Goal: Transaction & Acquisition: Purchase product/service

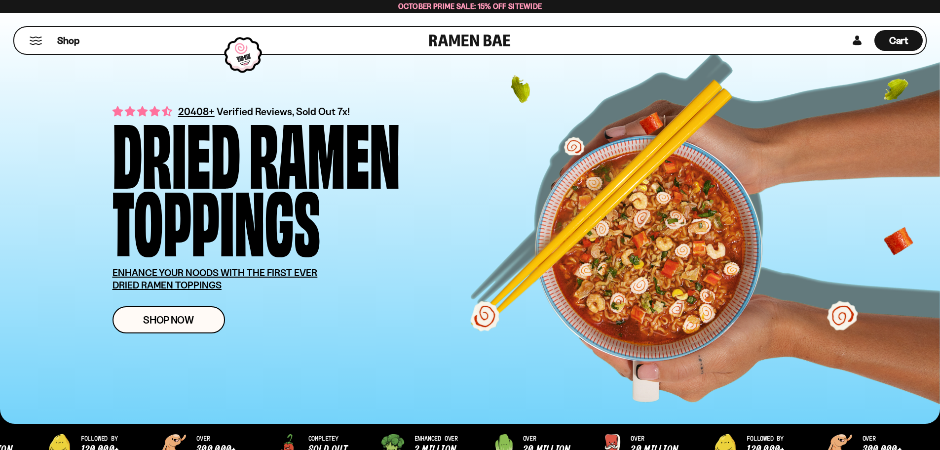
click at [35, 37] on button "Mobile Menu Trigger" at bounding box center [35, 41] width 13 height 8
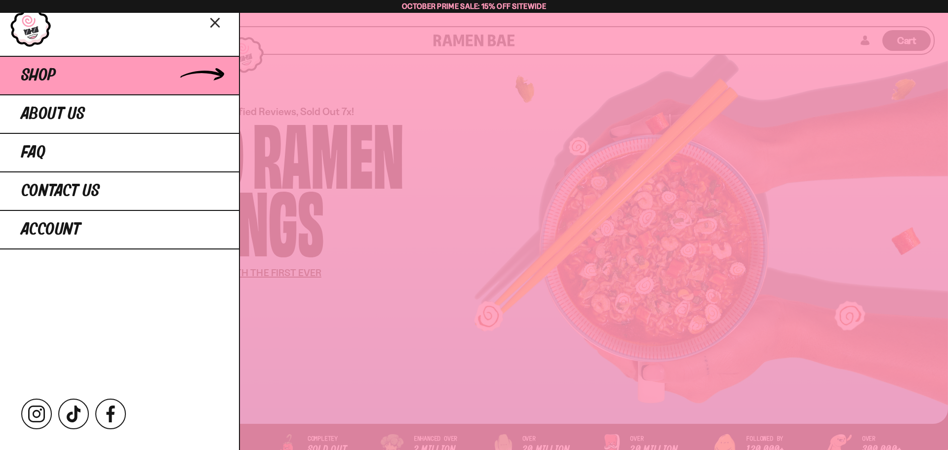
click at [70, 72] on link "Shop" at bounding box center [119, 75] width 239 height 39
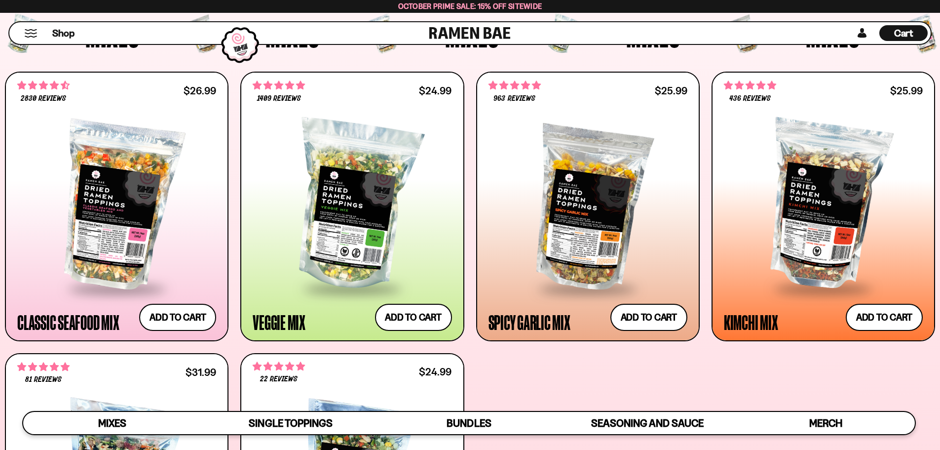
scroll to position [395, 0]
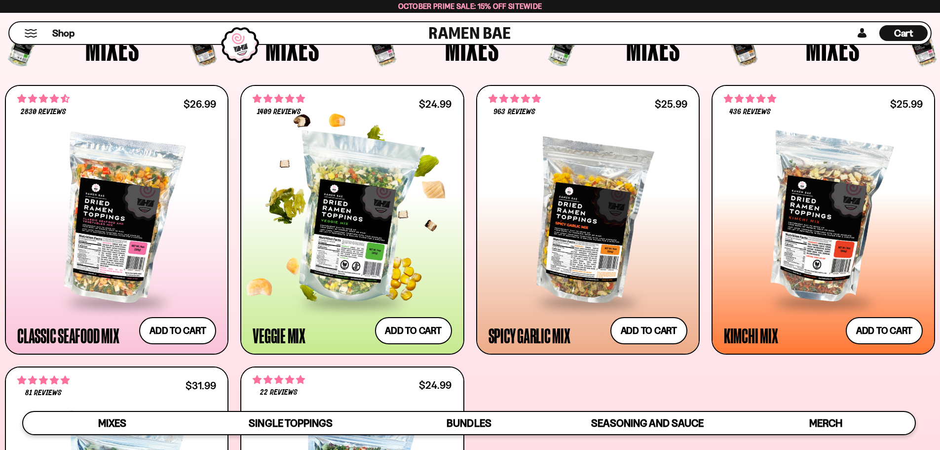
click at [405, 244] on div at bounding box center [352, 218] width 199 height 165
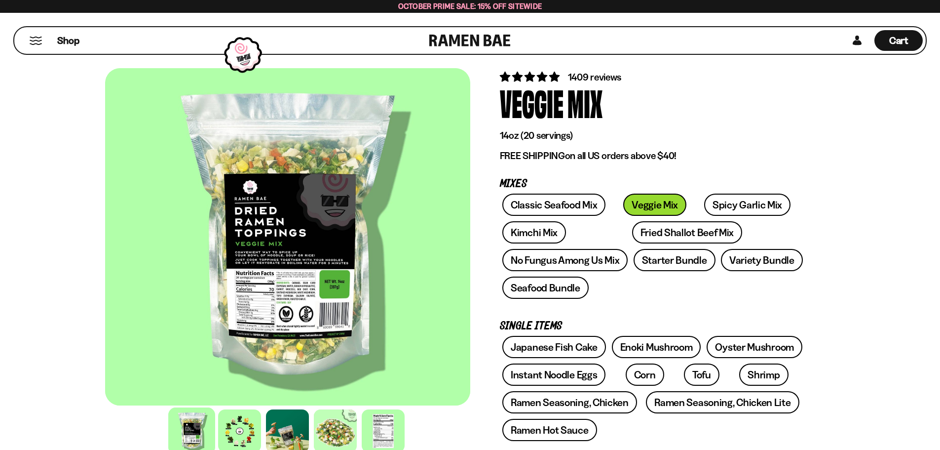
scroll to position [49, 0]
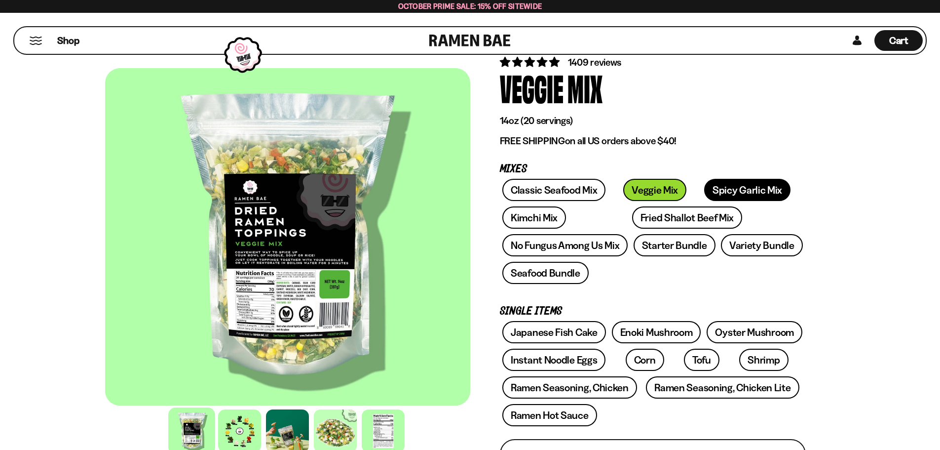
click at [729, 185] on link "Spicy Garlic Mix" at bounding box center [747, 190] width 86 height 22
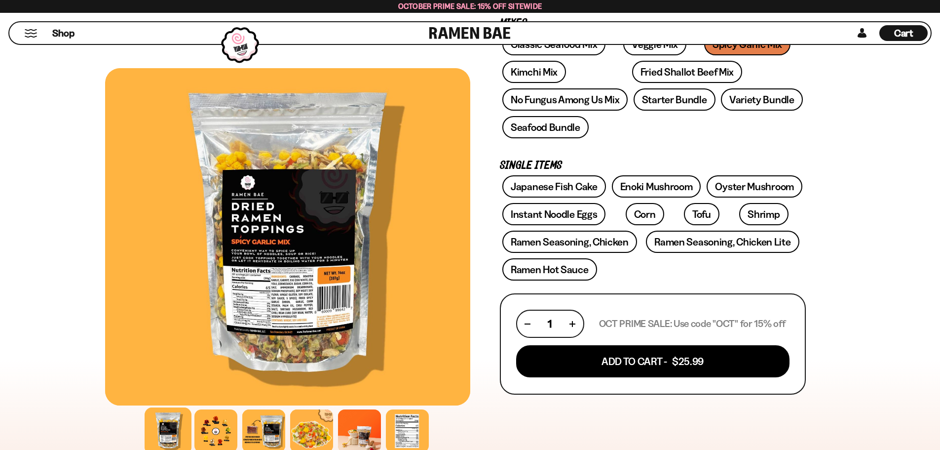
scroll to position [99, 0]
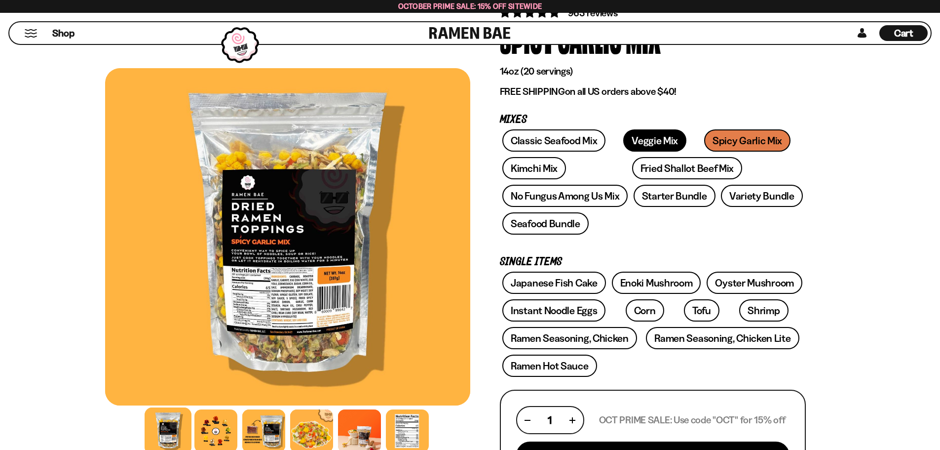
click at [640, 138] on link "Veggie Mix" at bounding box center [654, 140] width 63 height 22
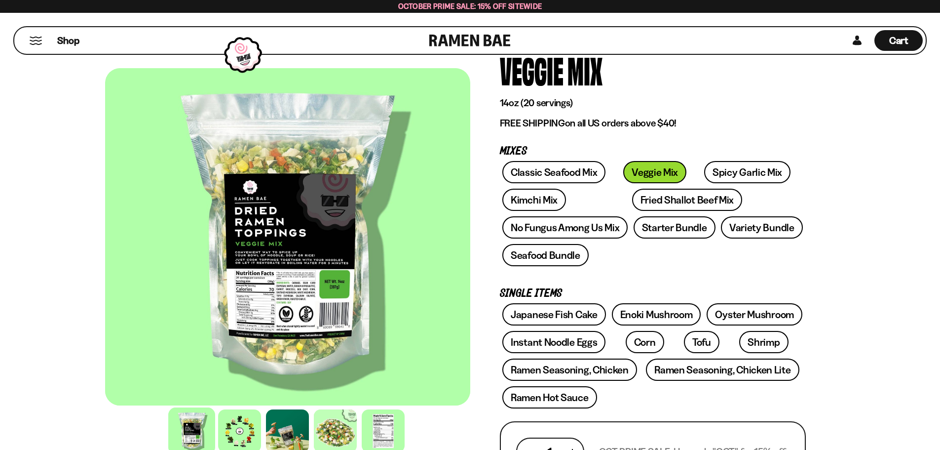
scroll to position [49, 0]
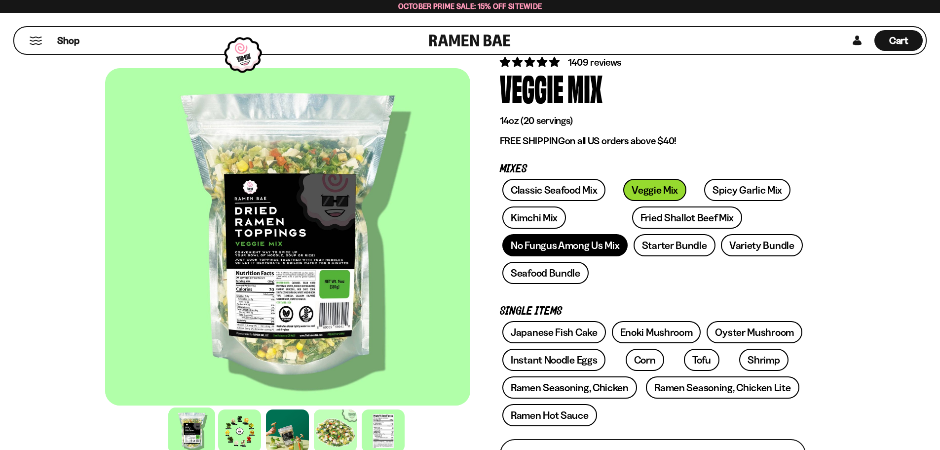
click at [569, 245] on link "No Fungus Among Us Mix" at bounding box center [564, 245] width 125 height 22
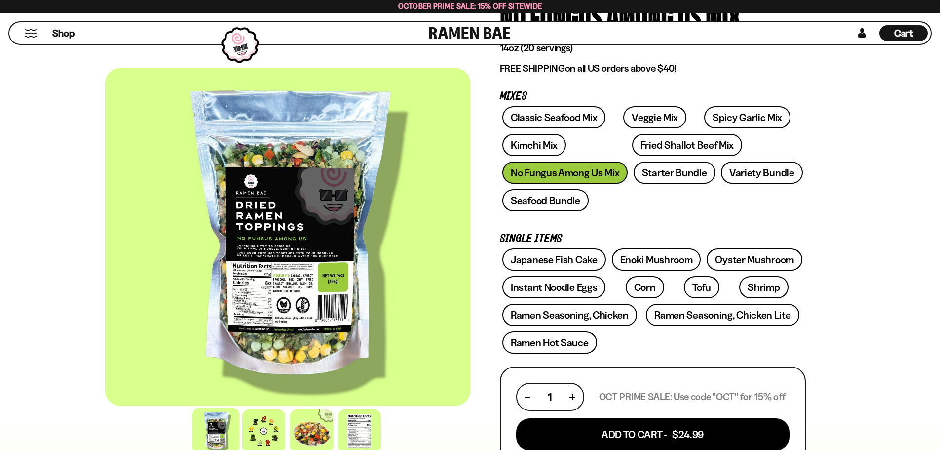
scroll to position [148, 0]
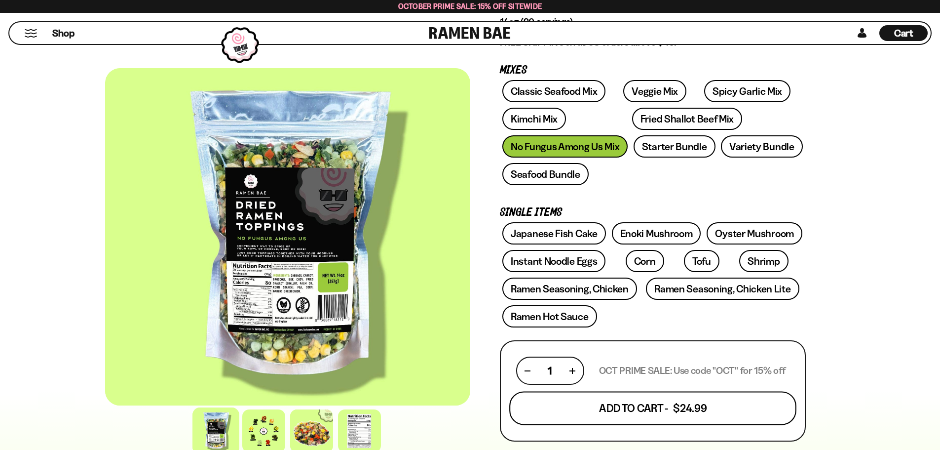
click at [682, 407] on button "Add To Cart - $24.99" at bounding box center [652, 408] width 287 height 34
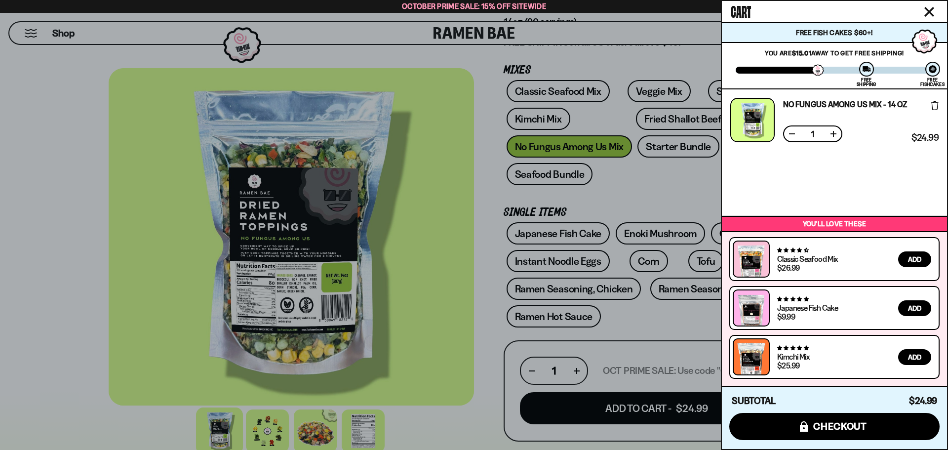
click at [557, 321] on div at bounding box center [474, 225] width 948 height 450
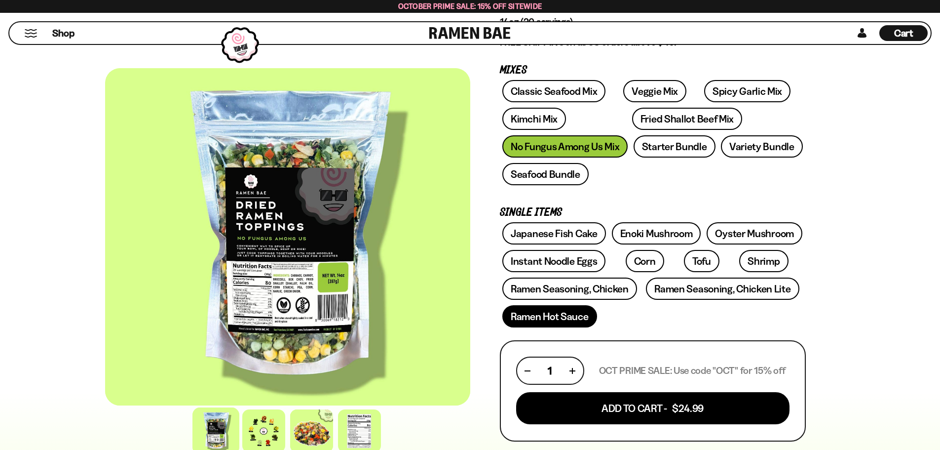
click at [579, 324] on link "Ramen Hot Sauce" at bounding box center [549, 316] width 95 height 22
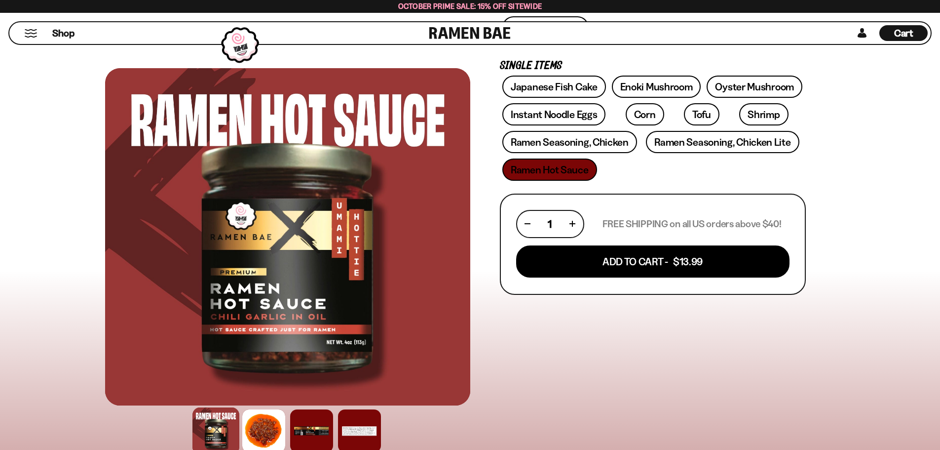
scroll to position [247, 0]
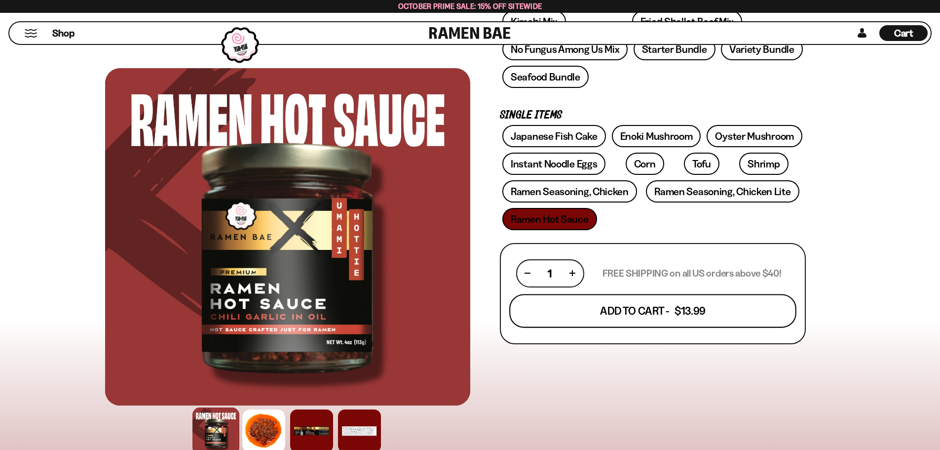
drag, startPoint x: 730, startPoint y: 308, endPoint x: 754, endPoint y: 317, distance: 25.9
click at [730, 308] on button "Add To Cart - $13.99" at bounding box center [652, 311] width 287 height 34
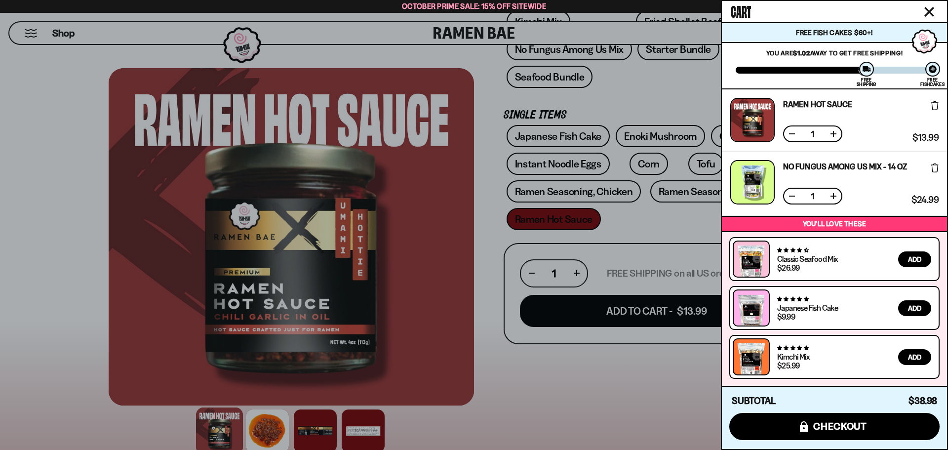
click at [651, 230] on div at bounding box center [474, 225] width 948 height 450
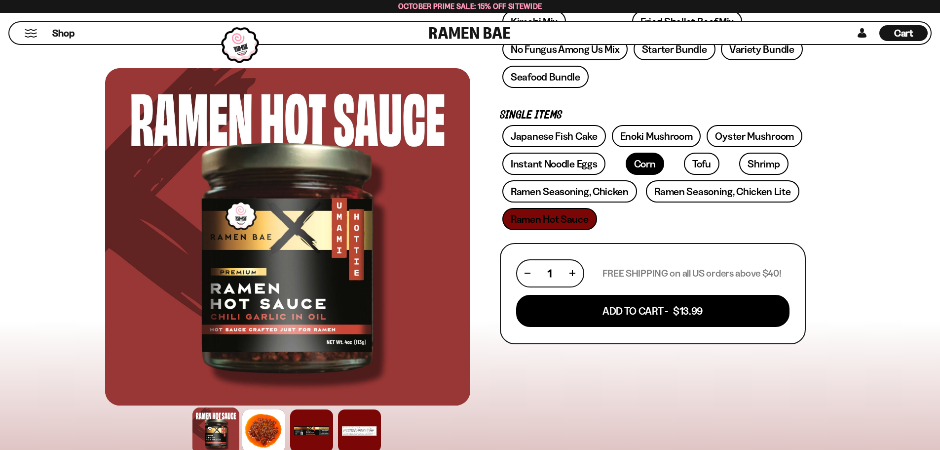
click at [631, 171] on link "Corn" at bounding box center [645, 164] width 39 height 22
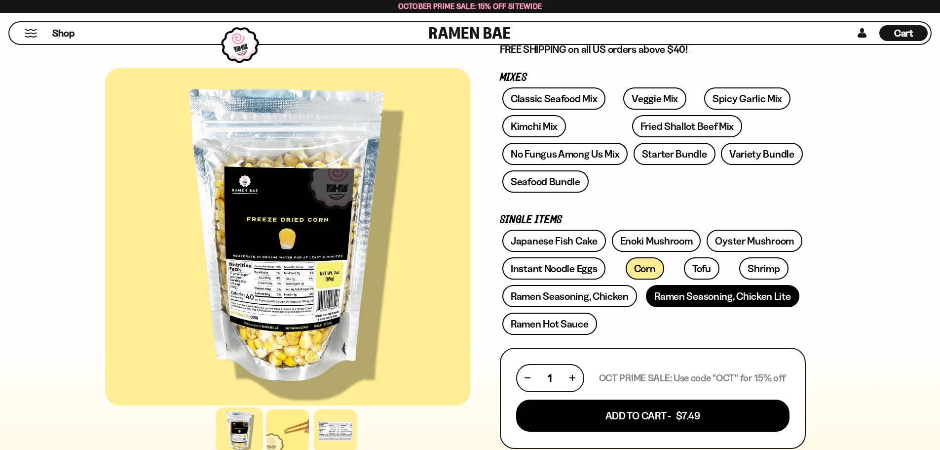
scroll to position [148, 0]
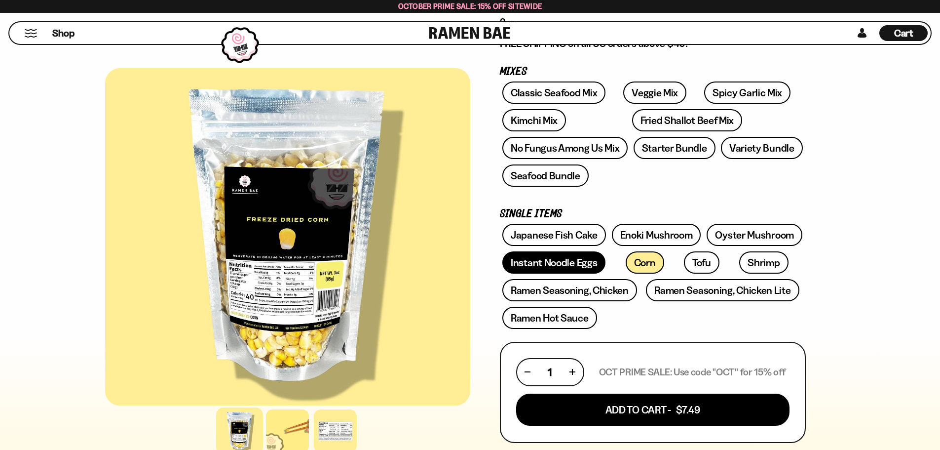
click at [557, 261] on link "Instant Noodle Eggs" at bounding box center [553, 262] width 103 height 22
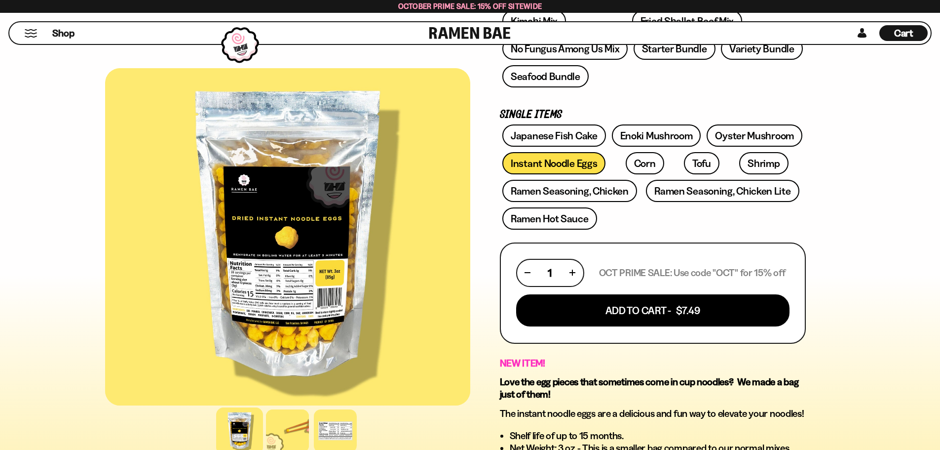
scroll to position [247, 0]
click at [684, 165] on link "Tofu" at bounding box center [702, 164] width 36 height 22
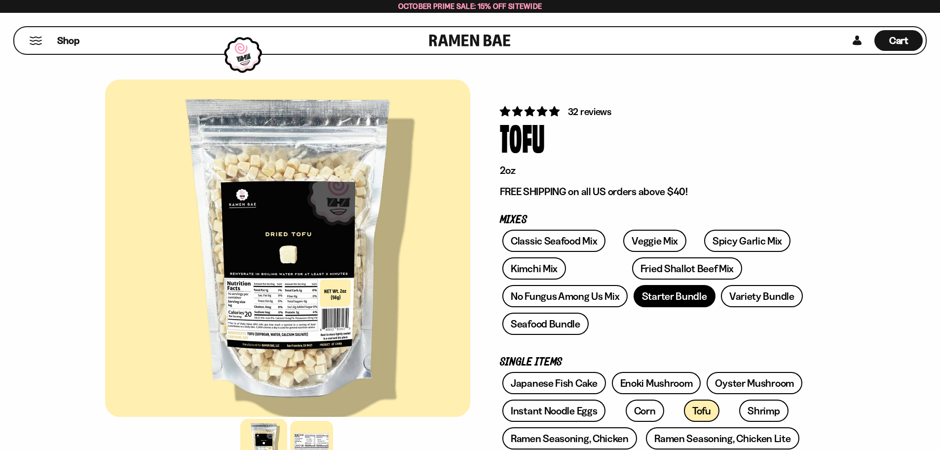
click at [689, 295] on link "Starter Bundle" at bounding box center [675, 296] width 82 height 22
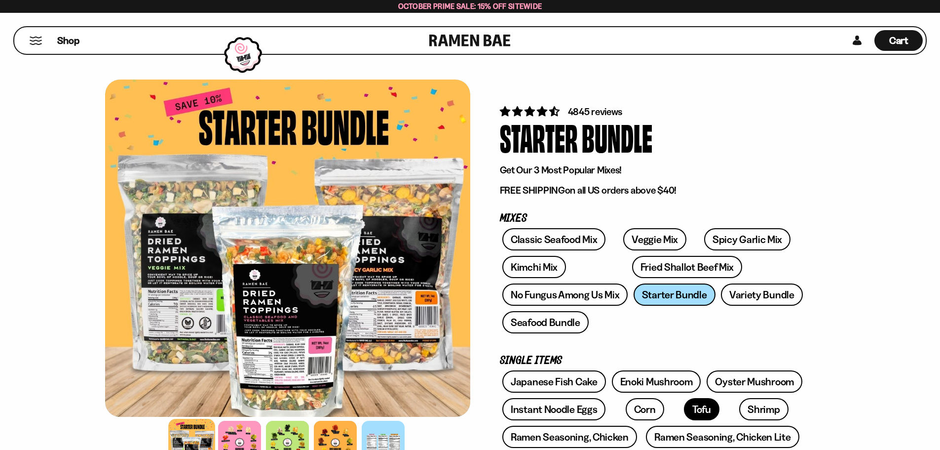
click at [684, 412] on link "Tofu" at bounding box center [702, 409] width 36 height 22
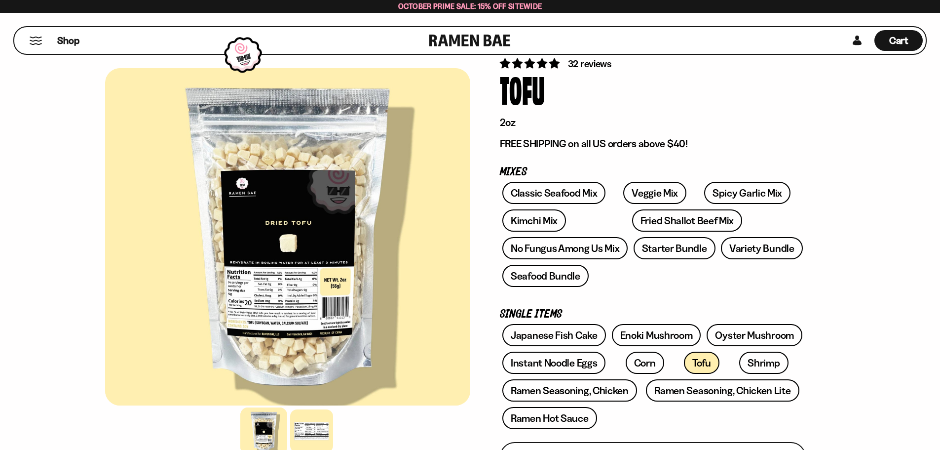
scroll to position [49, 0]
